Goal: Transaction & Acquisition: Purchase product/service

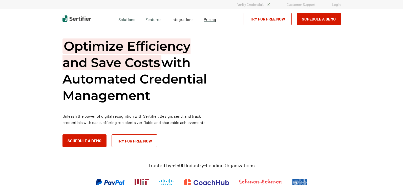
click at [208, 20] on span "Pricing" at bounding box center [209, 19] width 12 height 5
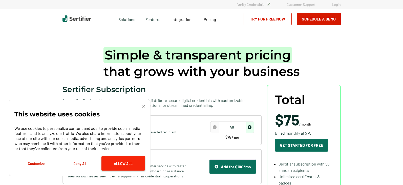
click at [114, 159] on button "Allow All" at bounding box center [122, 163] width 43 height 14
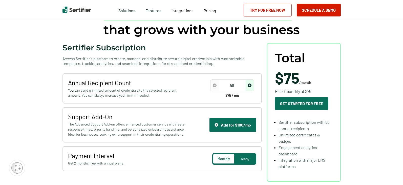
scroll to position [51, 0]
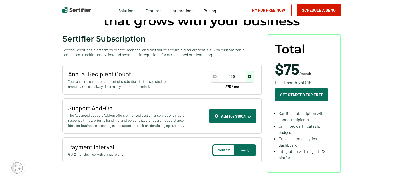
click at [249, 76] on img "increase number" at bounding box center [249, 77] width 4 height 4
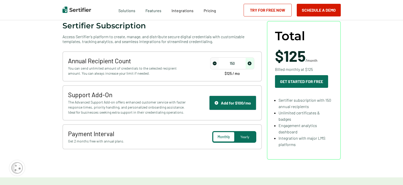
scroll to position [76, 0]
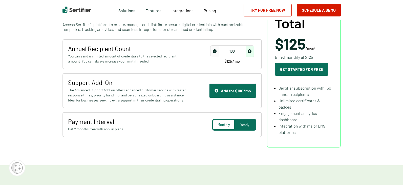
click at [212, 53] on span "decrease number" at bounding box center [215, 51] width 8 height 11
type input "50"
click at [212, 53] on span "decrease number" at bounding box center [215, 51] width 8 height 11
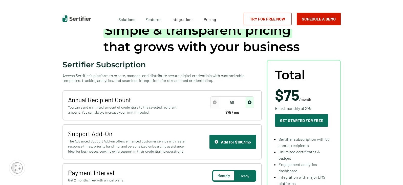
scroll to position [0, 0]
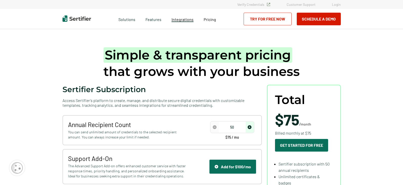
click at [180, 19] on span "Integrations" at bounding box center [182, 19] width 22 height 5
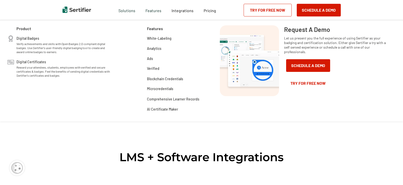
scroll to position [101, 0]
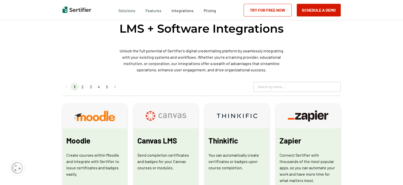
scroll to position [202, 0]
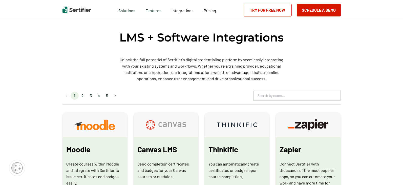
click at [85, 95] on li "2" at bounding box center [83, 95] width 8 height 8
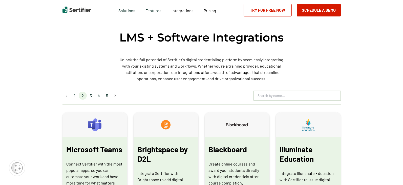
click at [91, 96] on li "3" at bounding box center [91, 95] width 8 height 8
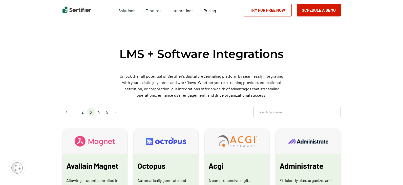
scroll to position [177, 0]
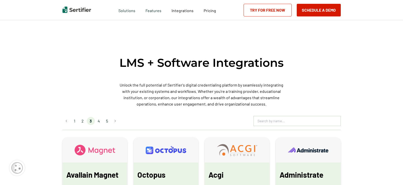
click at [102, 121] on li "4" at bounding box center [99, 121] width 8 height 8
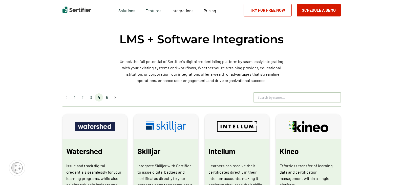
scroll to position [152, 0]
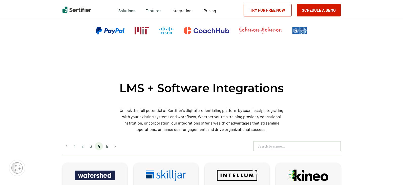
click at [110, 145] on li "5" at bounding box center [107, 146] width 8 height 8
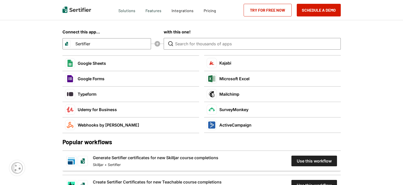
scroll to position [910, 0]
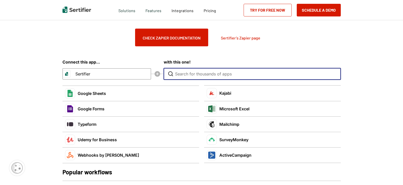
click at [197, 75] on input "Type to search for an app to connect" at bounding box center [253, 73] width 157 height 11
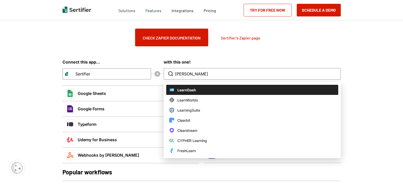
click at [190, 89] on span "LearnDash" at bounding box center [186, 89] width 19 height 5
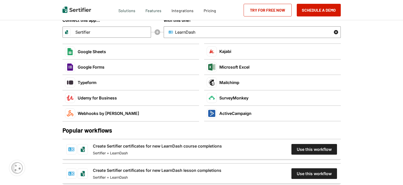
scroll to position [960, 0]
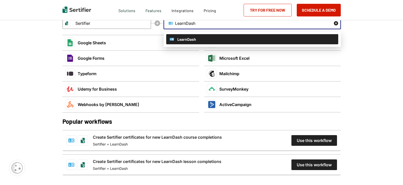
click at [184, 26] on input "LearnDash" at bounding box center [249, 23] width 149 height 11
type input "LearnDash"
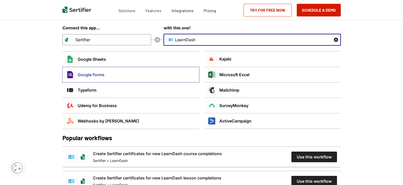
scroll to position [935, 0]
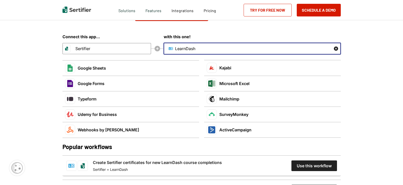
click at [181, 47] on input "LearnDash" at bounding box center [249, 48] width 149 height 11
click at [336, 48] on icon "button" at bounding box center [335, 48] width 4 height 4
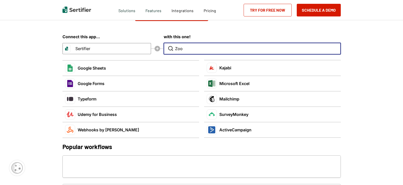
type input "Zoom"
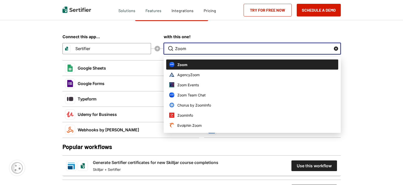
type input "Zoom"
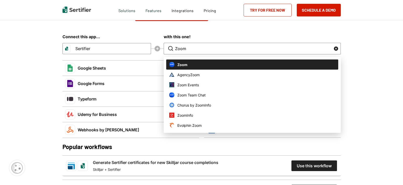
click at [196, 63] on li "Zoom" at bounding box center [252, 64] width 172 height 10
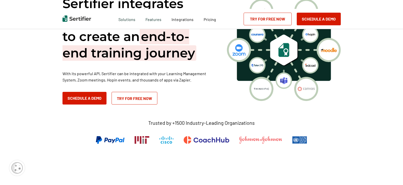
scroll to position [0, 0]
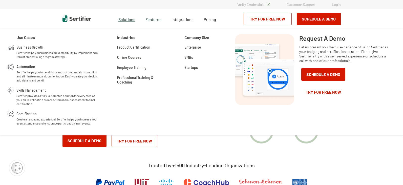
click at [129, 17] on span "Solutions" at bounding box center [126, 19] width 17 height 6
click at [129, 18] on span "Solutions" at bounding box center [126, 19] width 17 height 6
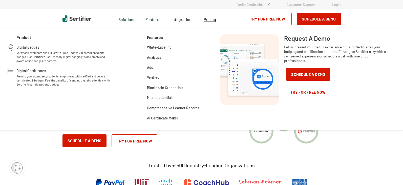
click at [209, 19] on span "Pricing" at bounding box center [209, 19] width 12 height 5
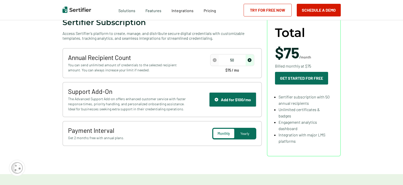
scroll to position [76, 0]
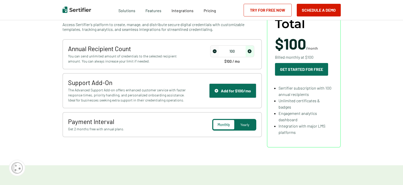
click at [247, 53] on span "increase number" at bounding box center [249, 51] width 8 height 11
click at [248, 123] on span "Yearly" at bounding box center [244, 124] width 9 height 4
click at [213, 50] on span "decrease number" at bounding box center [215, 51] width 8 height 11
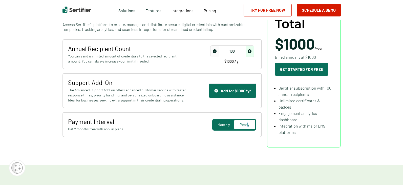
click at [213, 50] on span "decrease number" at bounding box center [215, 51] width 8 height 11
click at [250, 51] on img "increase number" at bounding box center [249, 51] width 4 height 4
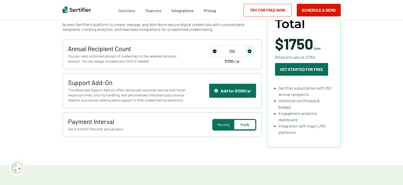
click at [250, 51] on img "increase number" at bounding box center [249, 51] width 4 height 4
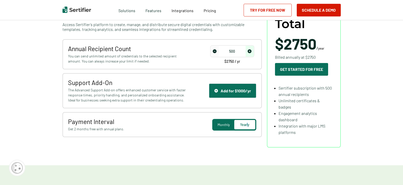
click at [250, 51] on img "increase number" at bounding box center [249, 51] width 4 height 4
type input "550"
click at [250, 51] on img "increase number" at bounding box center [249, 51] width 4 height 4
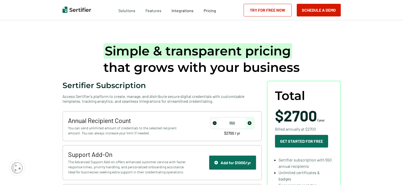
scroll to position [0, 0]
